Goal: Task Accomplishment & Management: Use online tool/utility

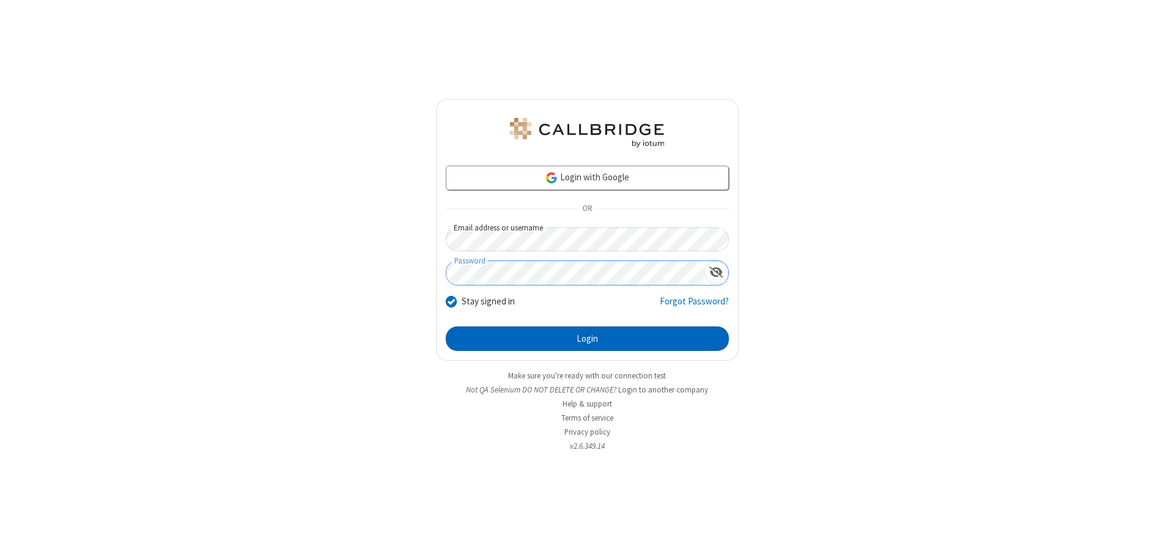
click at [587, 339] on button "Login" at bounding box center [587, 339] width 283 height 24
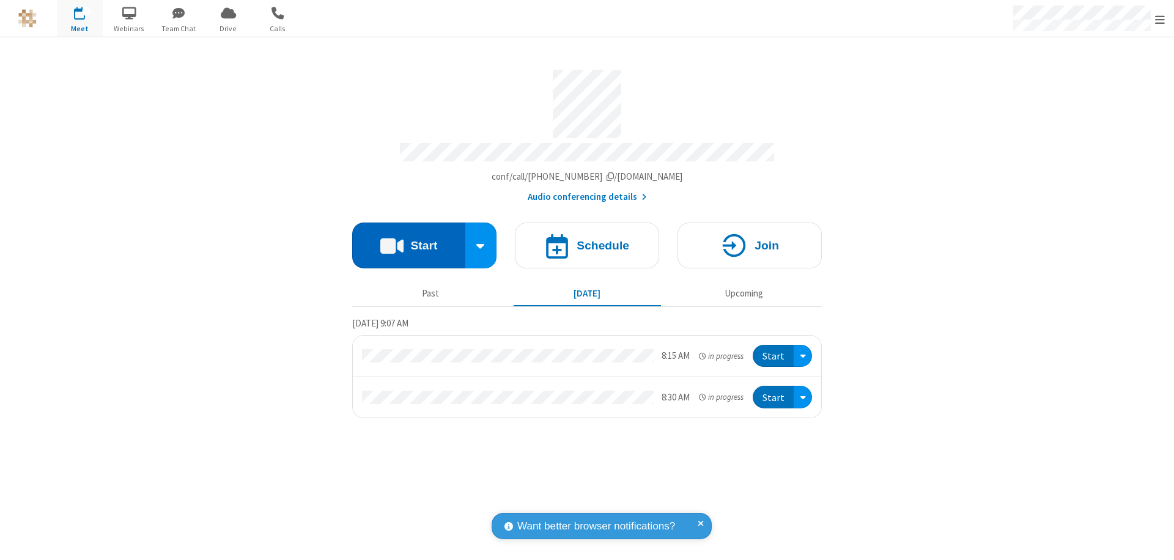
click at [408, 240] on button "Start" at bounding box center [408, 246] width 113 height 46
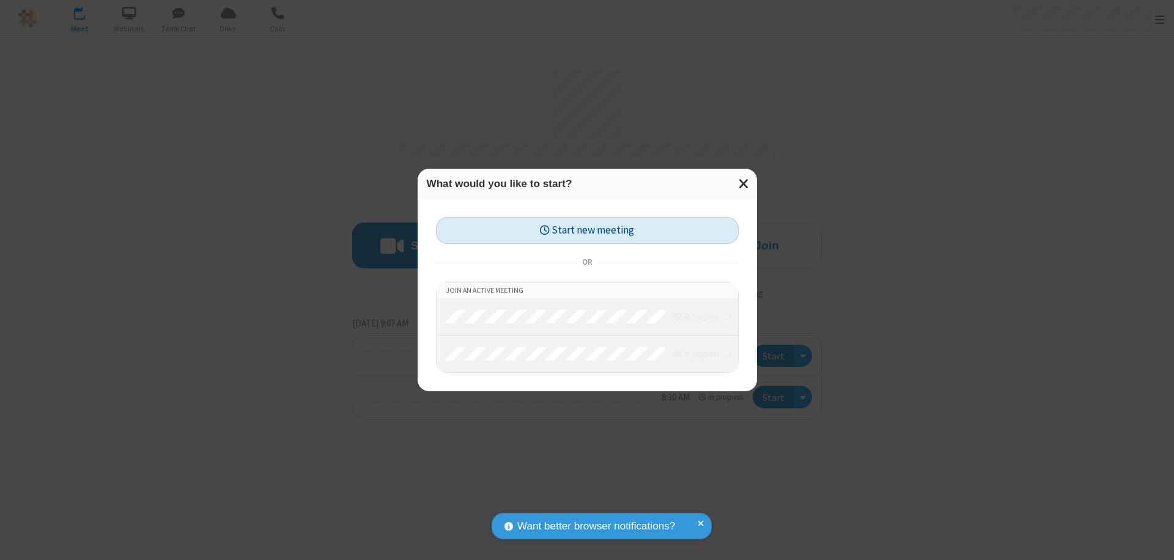
click at [587, 231] on button "Start new meeting" at bounding box center [587, 231] width 303 height 28
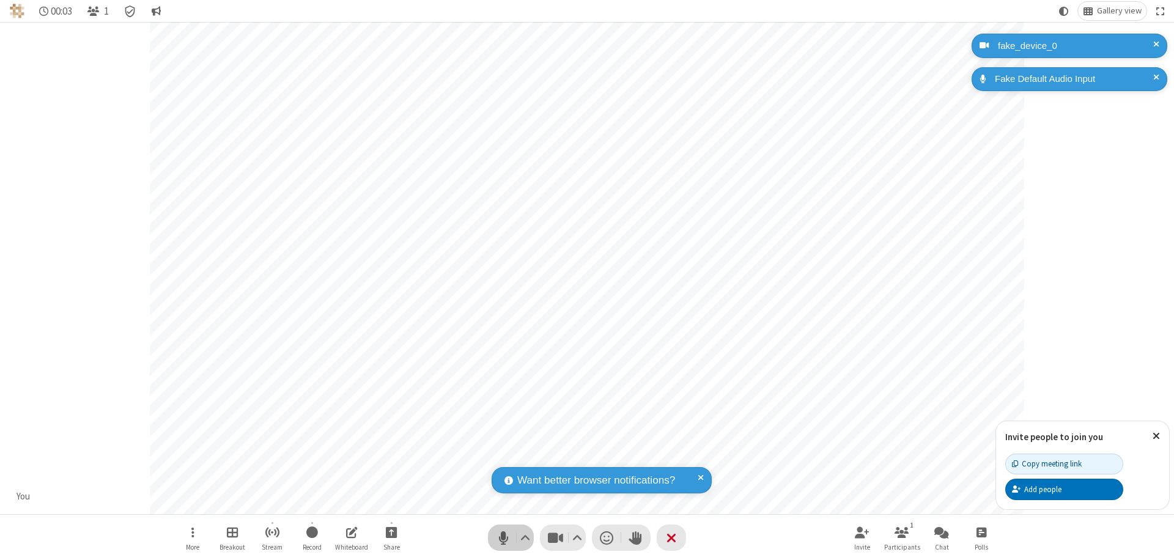
click at [503, 537] on span "Mute (⌘+Shift+A)" at bounding box center [503, 538] width 18 height 18
click at [503, 537] on span "Unmute (⌘+Shift+A)" at bounding box center [503, 538] width 18 height 18
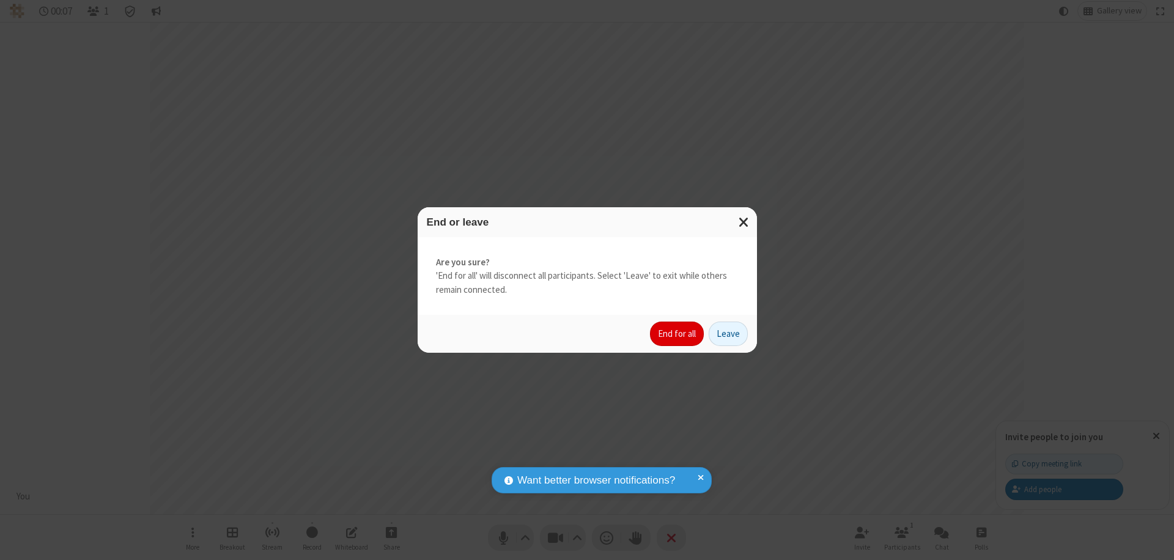
click at [677, 334] on button "End for all" at bounding box center [677, 334] width 54 height 24
